Goal: Find specific fact: Find contact information

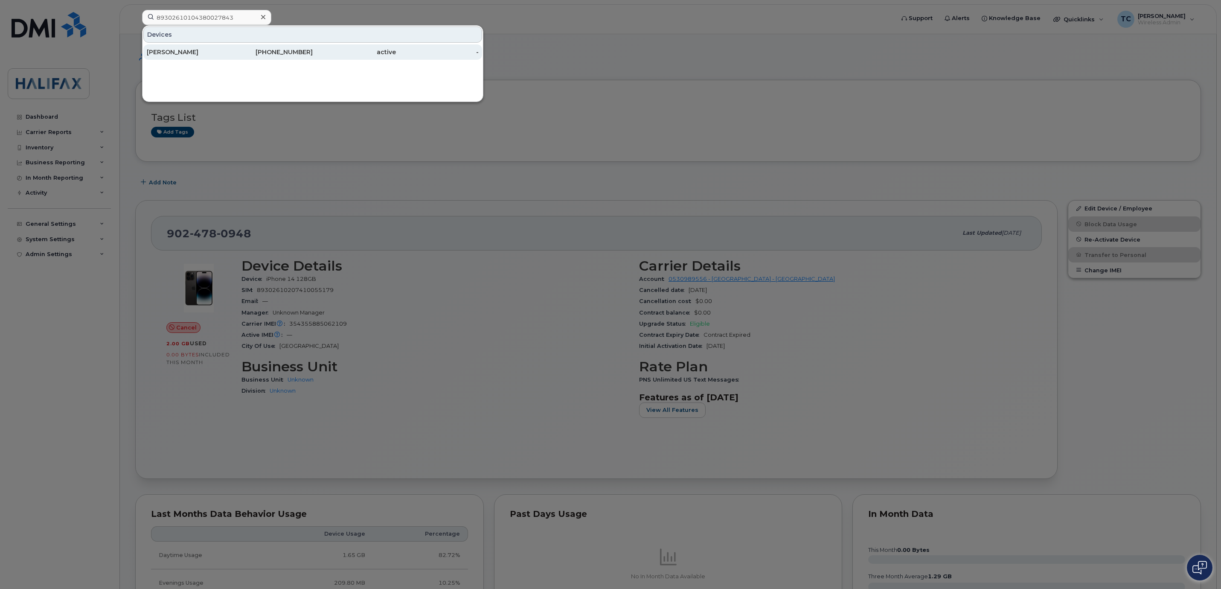
type input "89302610104380027843"
click at [225, 51] on div "[PERSON_NAME]" at bounding box center [188, 52] width 83 height 9
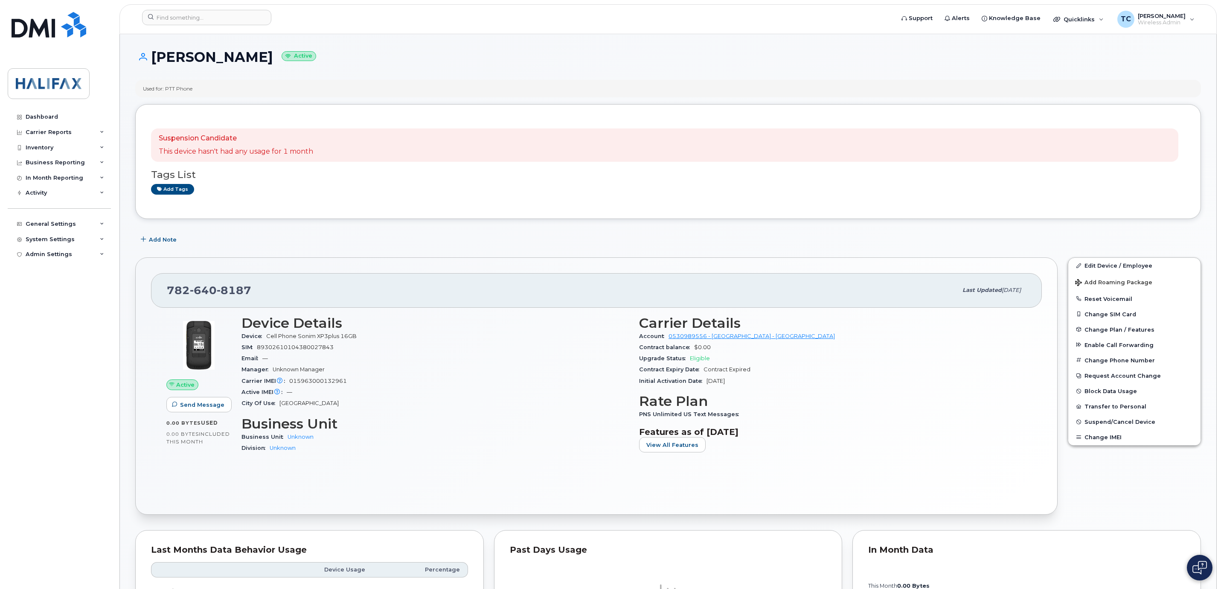
drag, startPoint x: 916, startPoint y: 119, endPoint x: 907, endPoint y: 113, distance: 11.0
click at [916, 119] on div "Suspension Candidate This device hasn't had any usage for 1 month Tags List Add…" at bounding box center [667, 161] width 1065 height 115
drag, startPoint x: 258, startPoint y: 292, endPoint x: 142, endPoint y: 288, distance: 116.1
click at [142, 288] on div "[PHONE_NUMBER] Last updated [DATE] Active Send Message 0.00 Bytes  used 0.00 By…" at bounding box center [596, 385] width 922 height 257
copy span "[PHONE_NUMBER]"
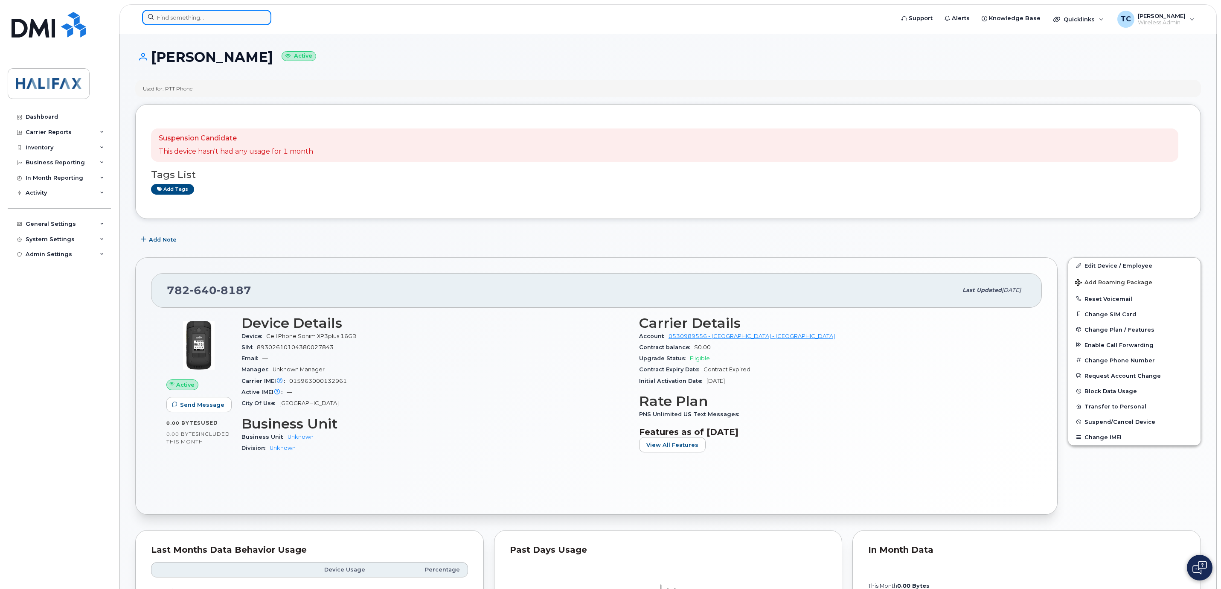
drag, startPoint x: 248, startPoint y: 15, endPoint x: 241, endPoint y: 13, distance: 7.7
click at [245, 14] on input at bounding box center [206, 17] width 129 height 15
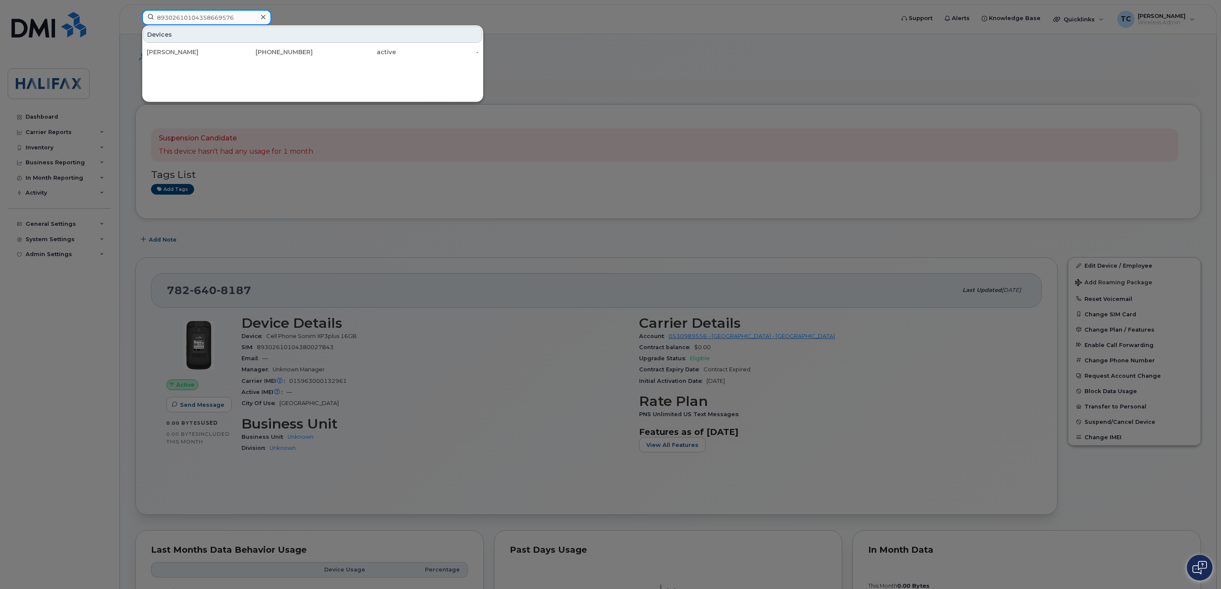
type input "89302610104358669576"
click at [280, 52] on div "[PHONE_NUMBER]" at bounding box center [271, 52] width 83 height 9
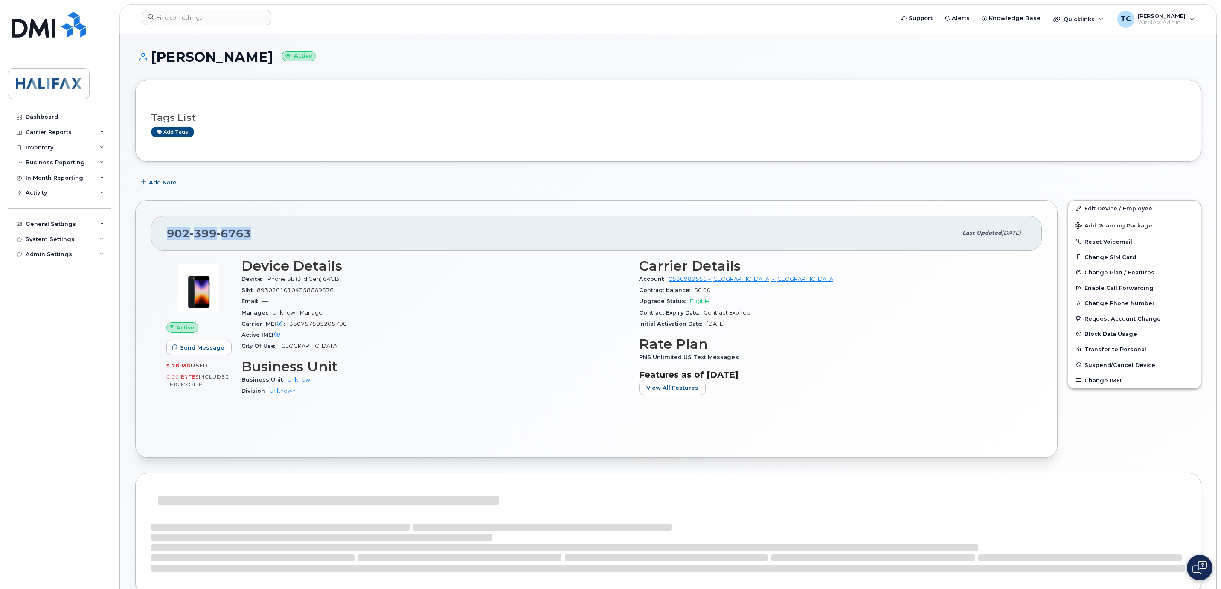
drag, startPoint x: 265, startPoint y: 233, endPoint x: 116, endPoint y: 232, distance: 148.4
click at [116, 232] on body "Support Alerts Knowledge Base Quicklinks Suspend / Cancel Device Change SIM Car…" at bounding box center [610, 415] width 1221 height 831
copy span "902 399 6763"
